Goal: Find specific page/section: Find specific page/section

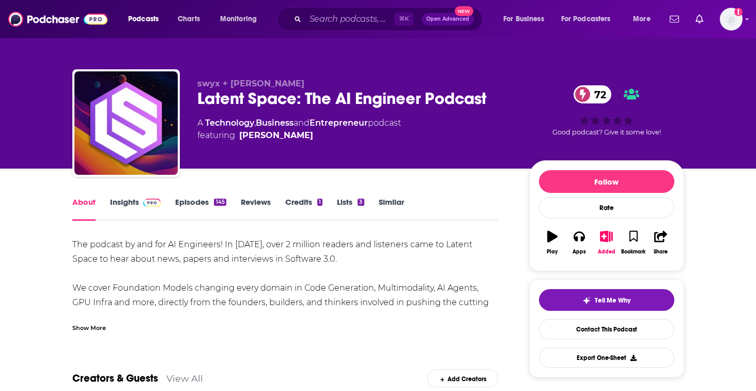
click at [133, 200] on link "Insights" at bounding box center [135, 209] width 51 height 24
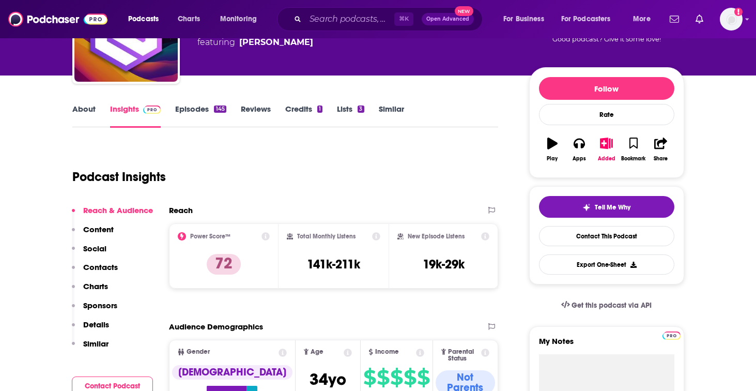
scroll to position [111, 0]
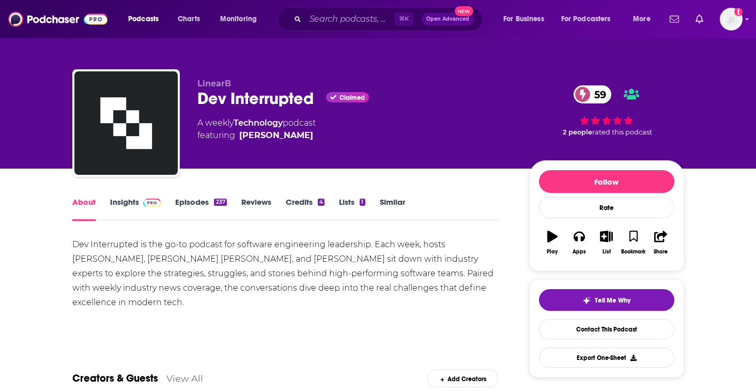
click at [121, 202] on link "Insights" at bounding box center [135, 209] width 51 height 24
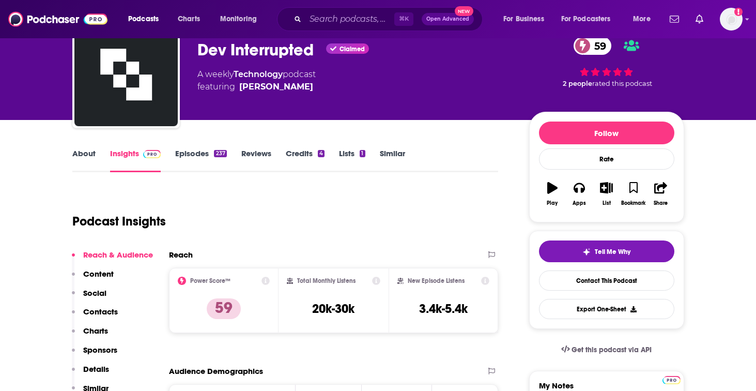
scroll to position [70, 0]
